Goal: Understand process/instructions: Learn about a topic

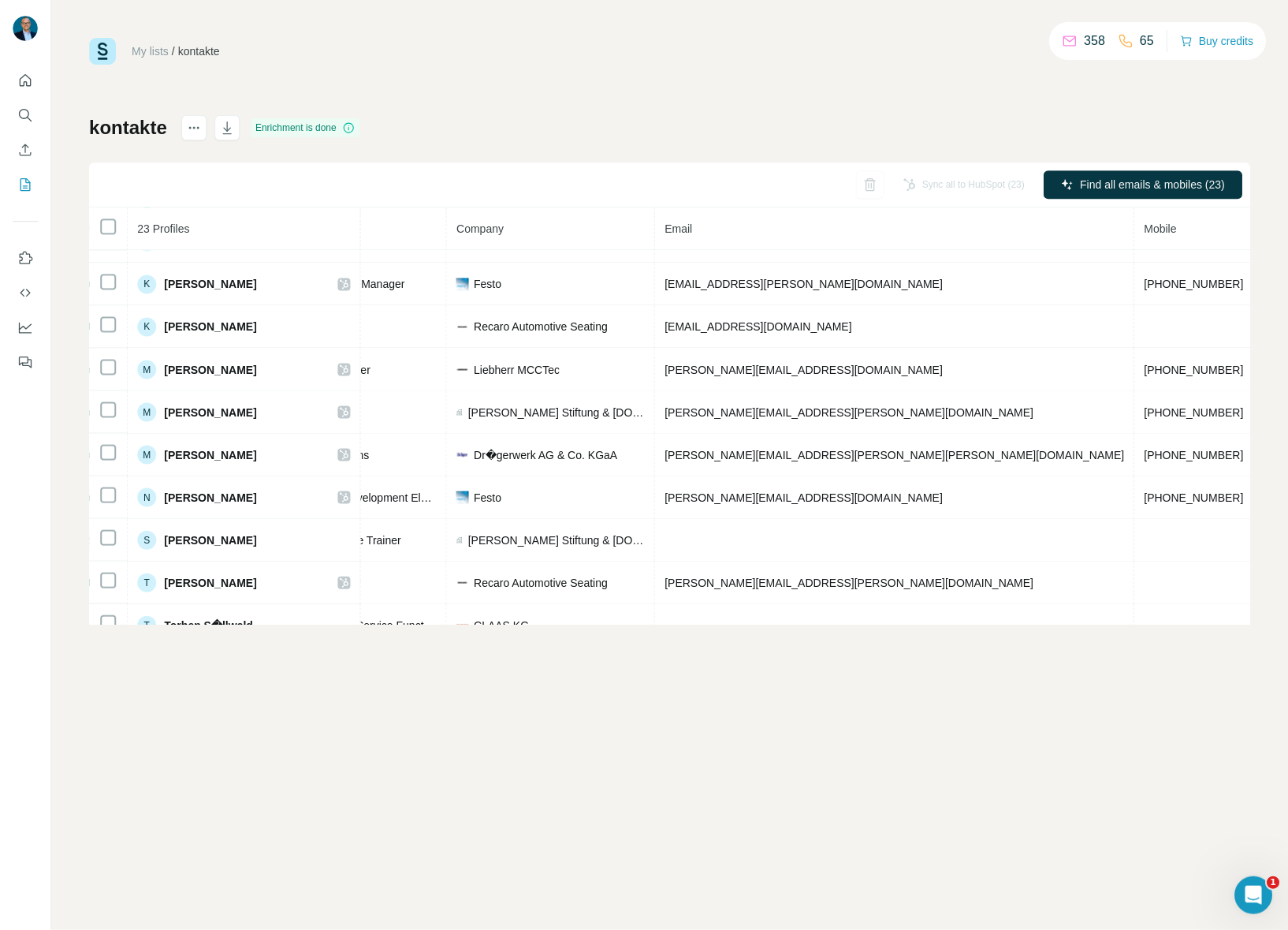
scroll to position [498, 308]
click at [19, 83] on icon "Quick start" at bounding box center [24, 80] width 16 height 16
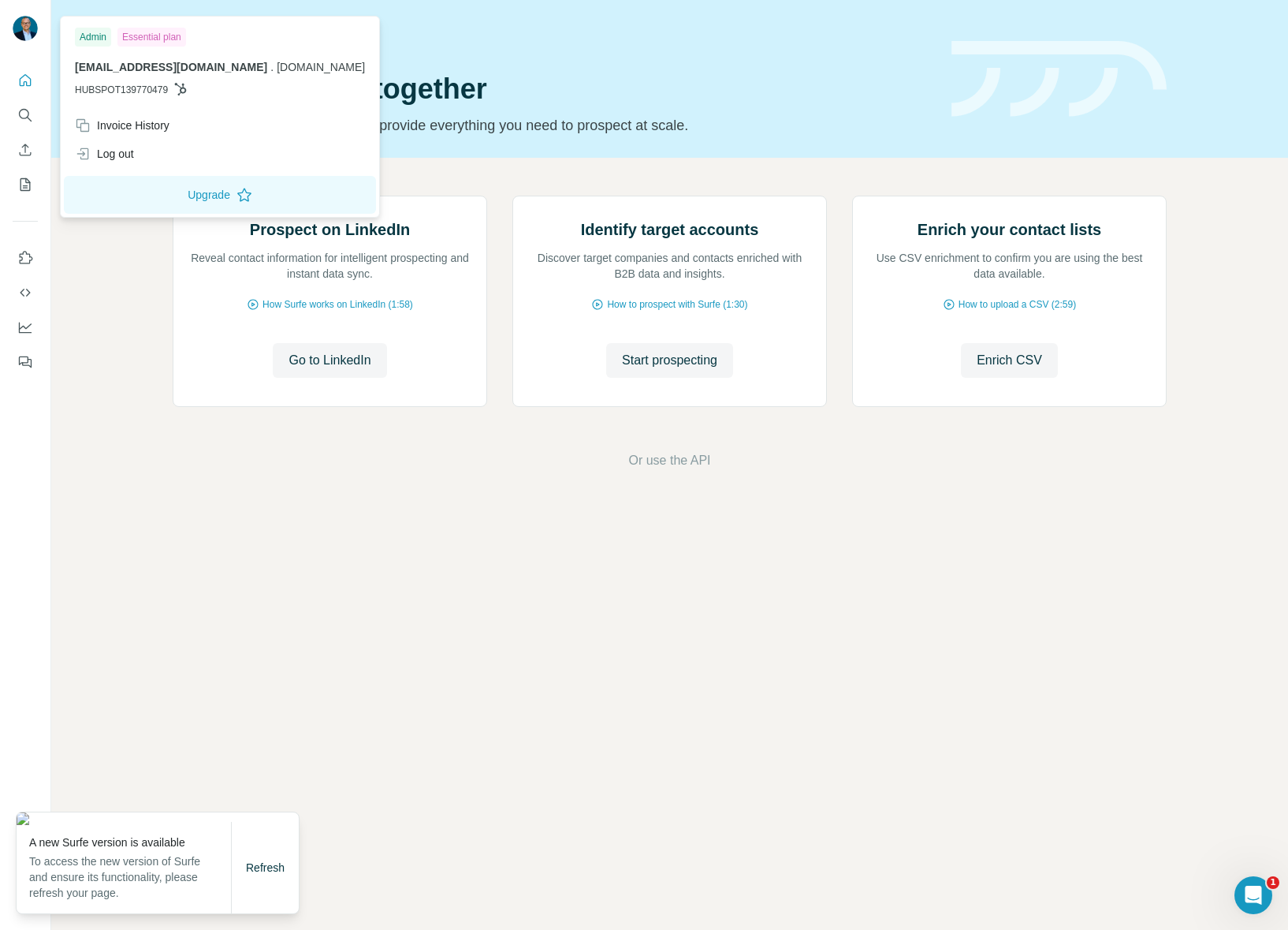
click at [29, 38] on img at bounding box center [24, 28] width 25 height 25
click at [164, 91] on span "HUBSPOT139770479" at bounding box center [121, 89] width 93 height 14
click at [147, 416] on div "Prospect on LinkedIn Reveal contact information for intelligent prospecting and…" at bounding box center [670, 332] width 1237 height 350
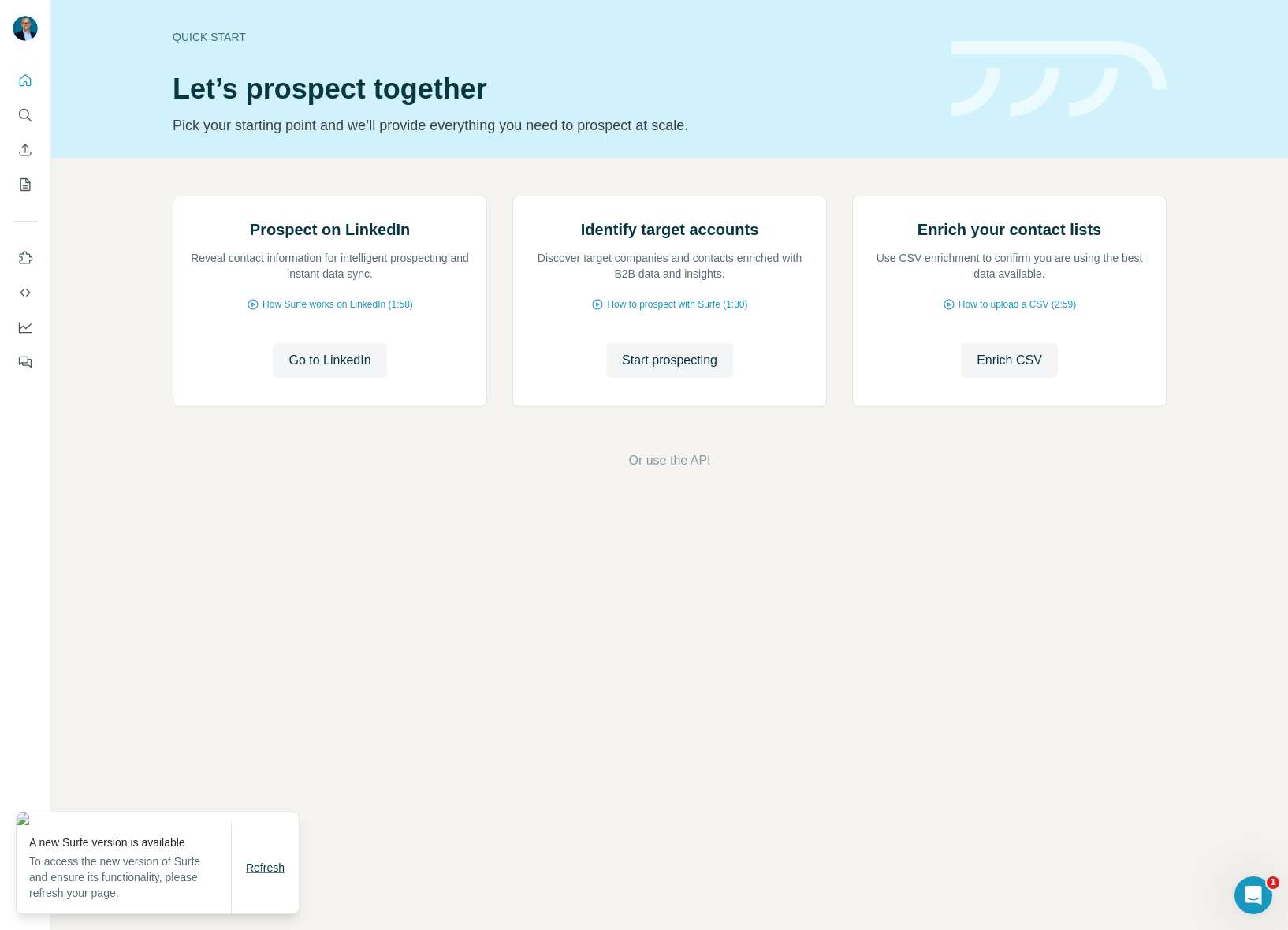
click at [265, 873] on span "Refresh" at bounding box center [265, 867] width 38 height 12
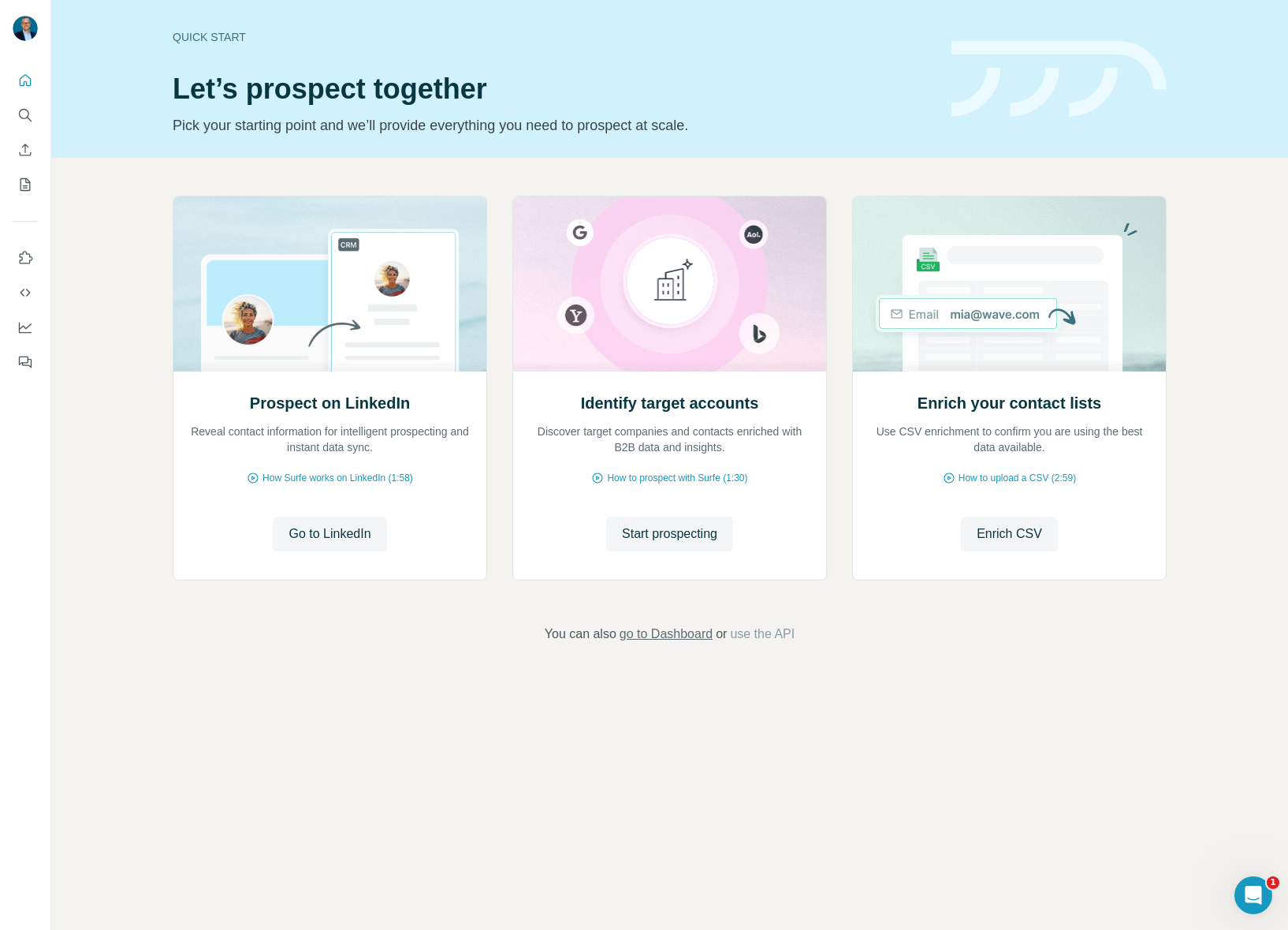
click at [669, 637] on span "go to Dashboard" at bounding box center [666, 634] width 93 height 19
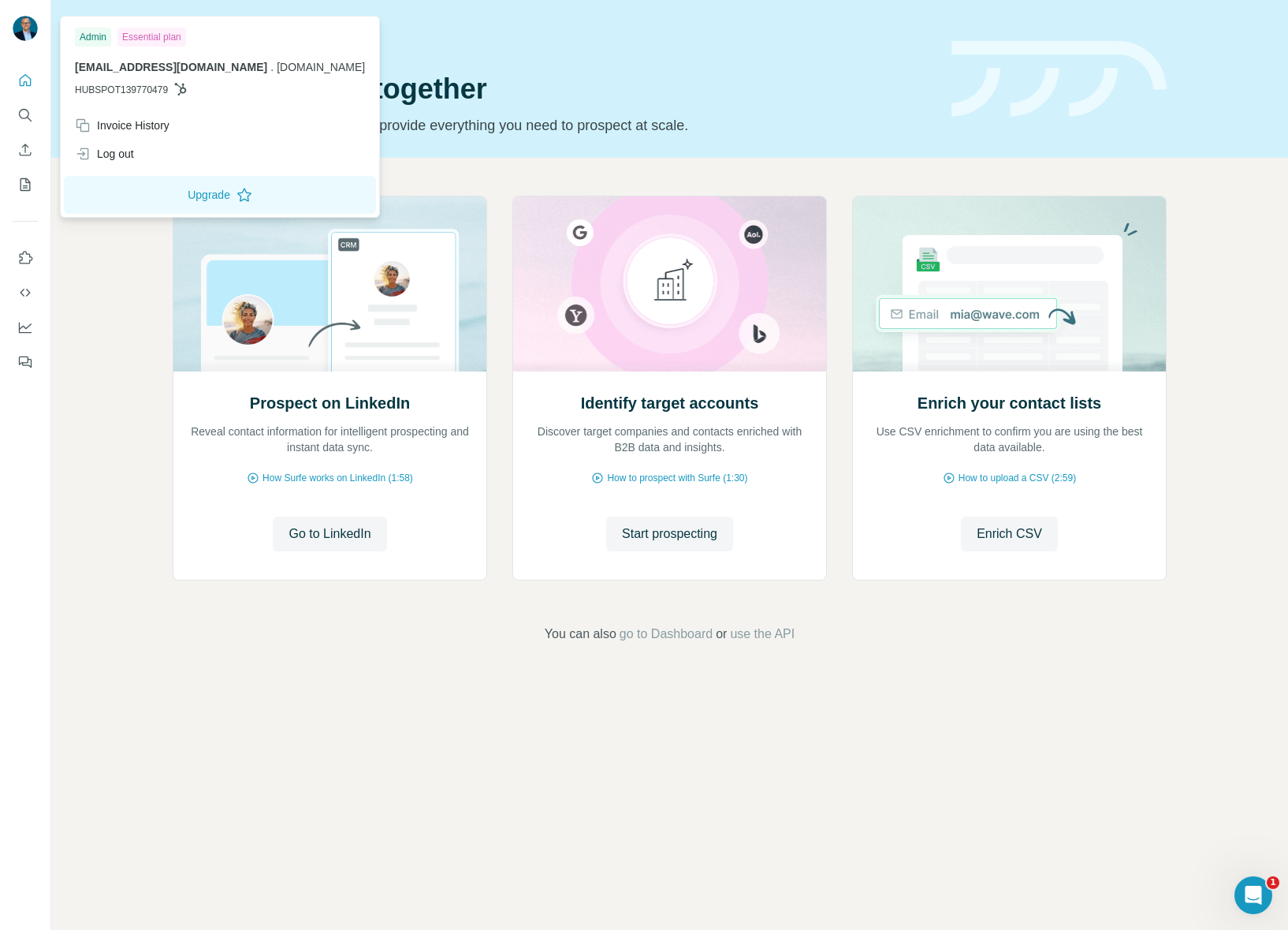
click at [27, 32] on img at bounding box center [24, 28] width 25 height 25
click at [26, 25] on img at bounding box center [24, 28] width 25 height 25
click at [116, 128] on div "Invoice History" at bounding box center [122, 125] width 95 height 16
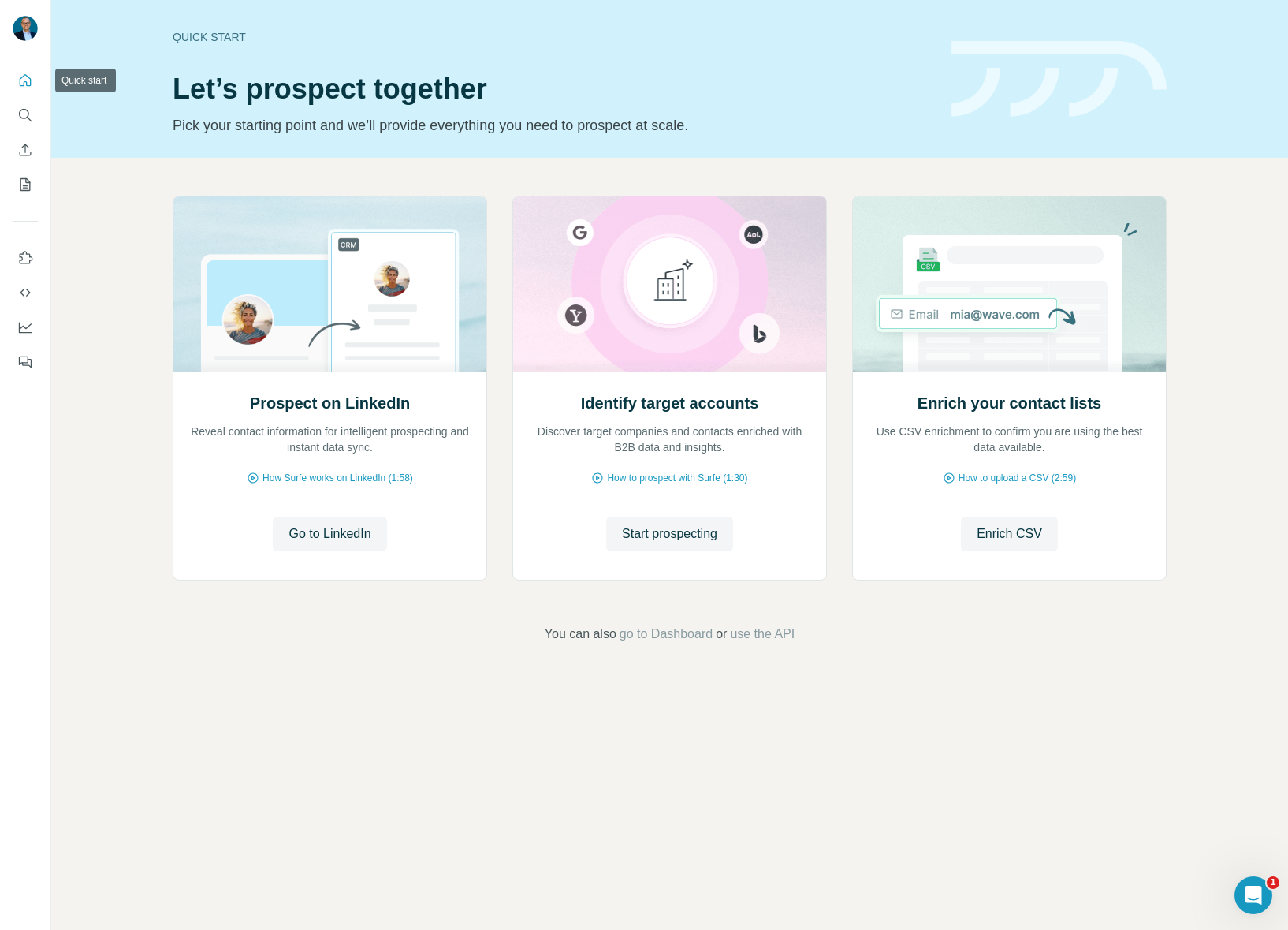
click at [23, 83] on icon "Quick start" at bounding box center [25, 80] width 12 height 12
click at [25, 262] on icon "Use Surfe on LinkedIn" at bounding box center [24, 257] width 16 height 16
